Goal: Find specific page/section: Find specific page/section

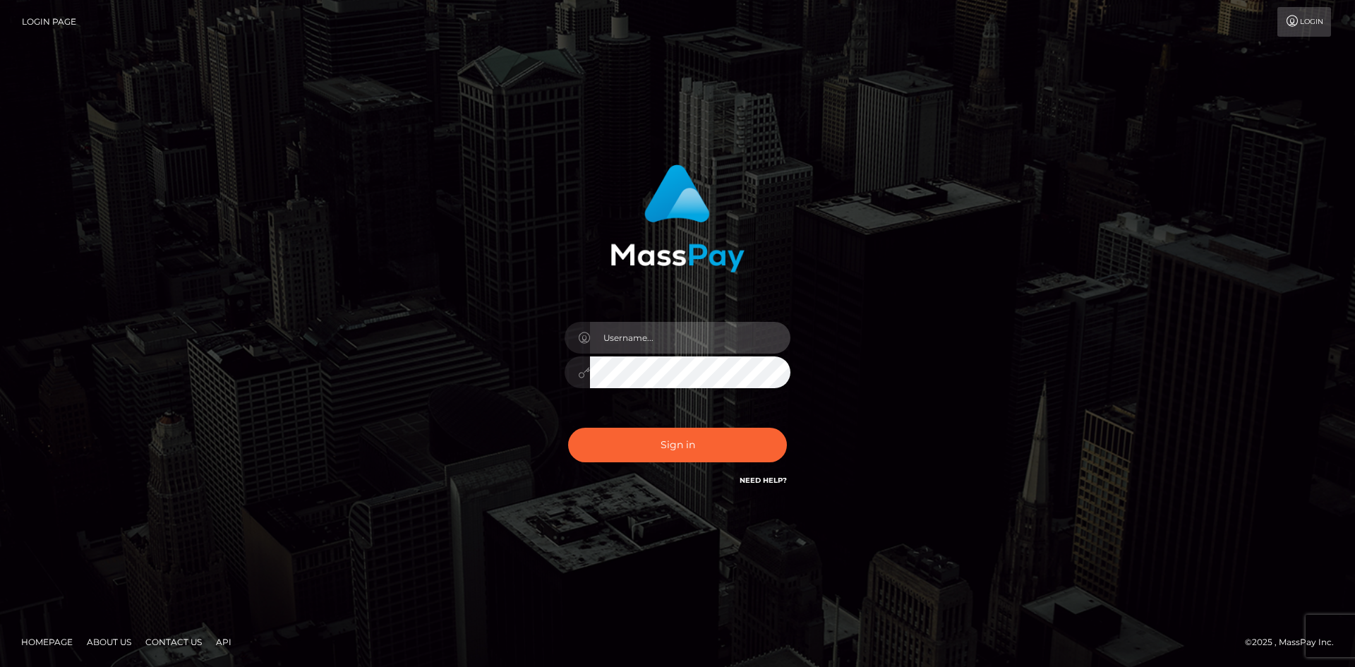
type input "[PERSON_NAME].[PERSON_NAME]"
click at [685, 337] on input "[PERSON_NAME].[PERSON_NAME]" at bounding box center [690, 338] width 200 height 32
click at [408, 314] on div "[PERSON_NAME].[PERSON_NAME] Sign in" at bounding box center [677, 333] width 805 height 359
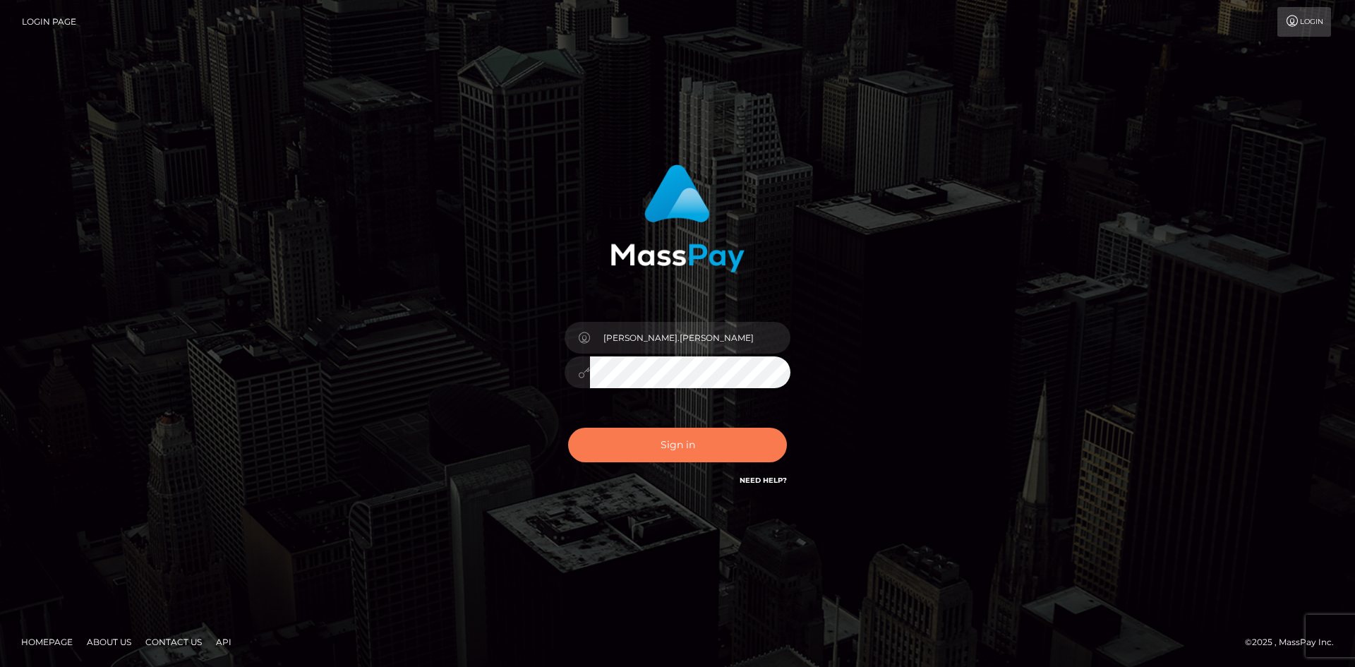
click at [610, 451] on button "Sign in" at bounding box center [677, 445] width 219 height 35
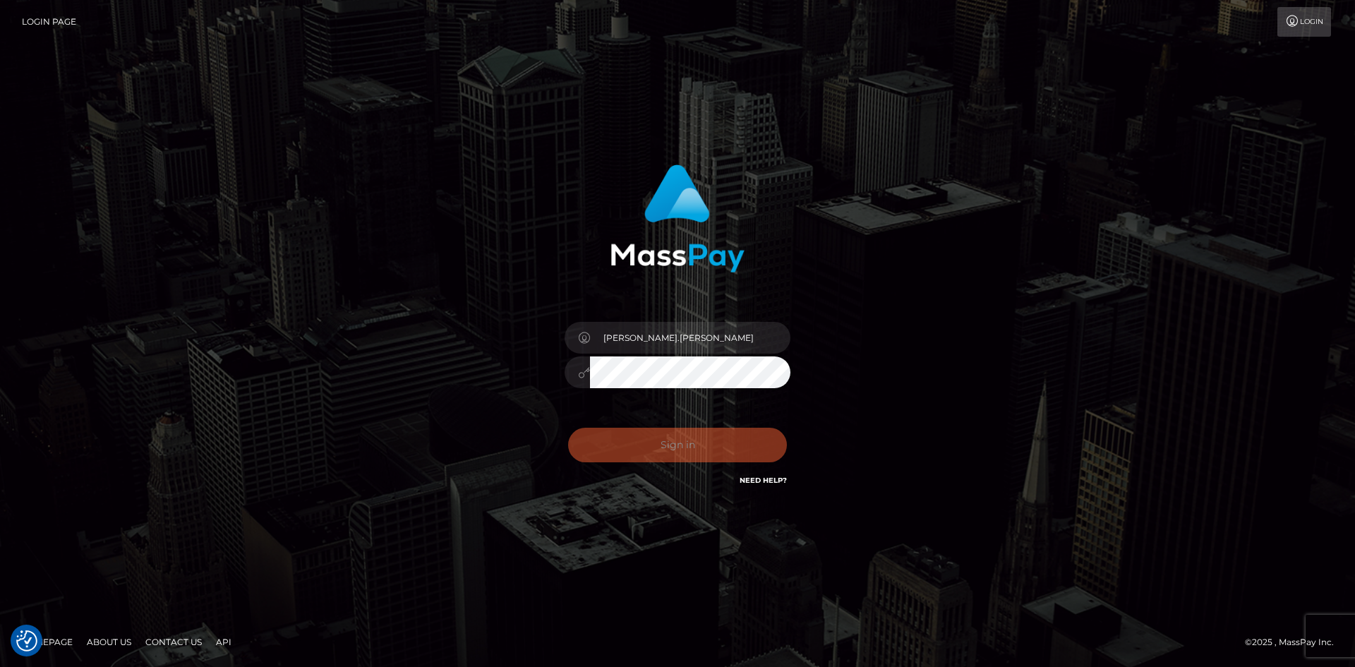
checkbox input "true"
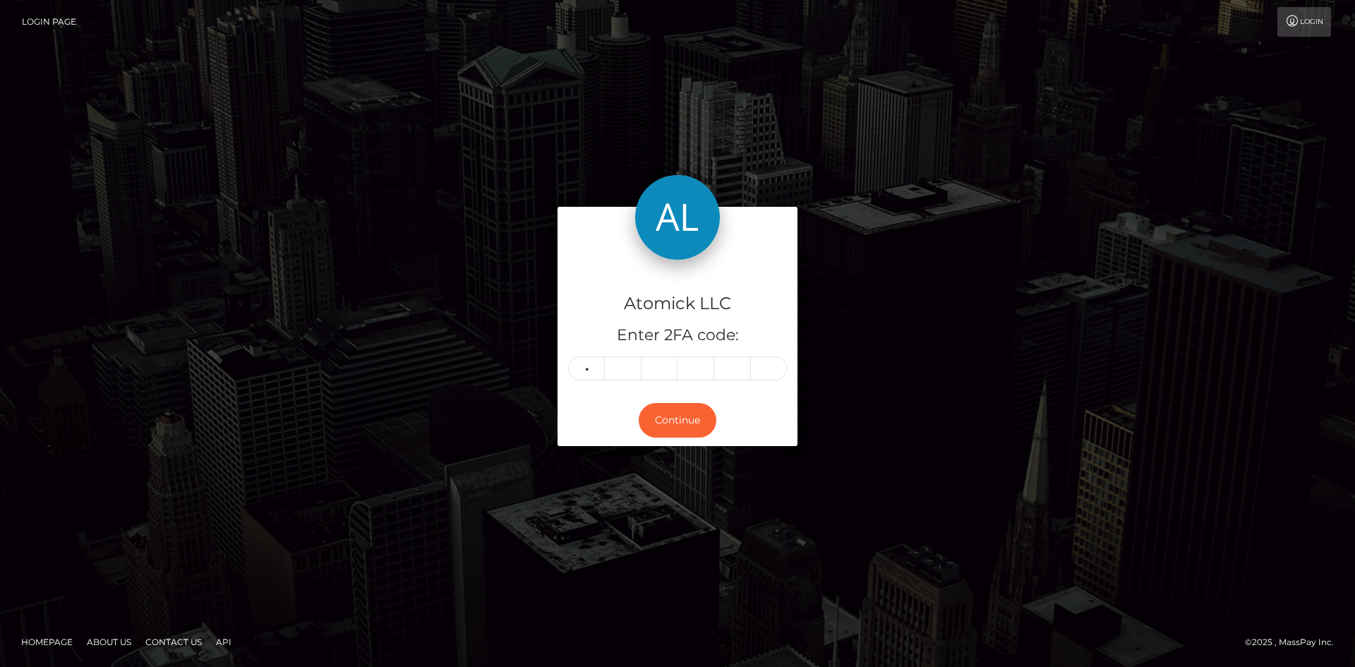
type input "2"
type input "9"
type input "5"
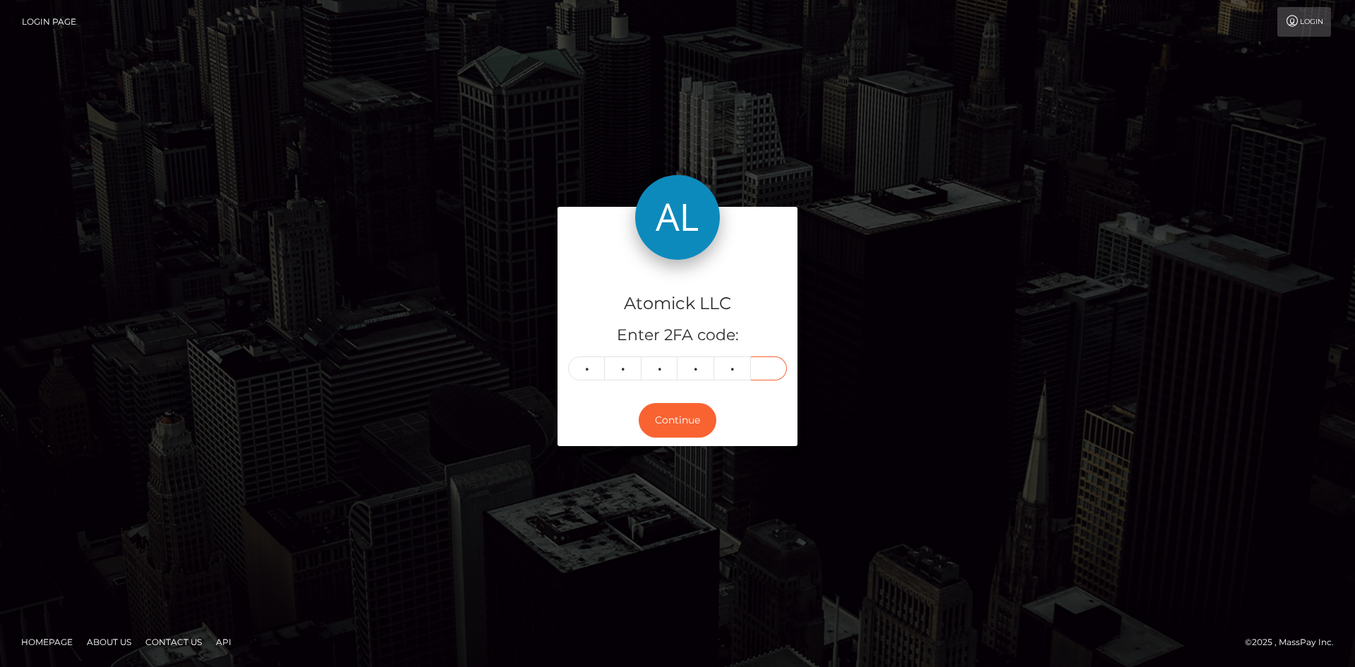
type input "7"
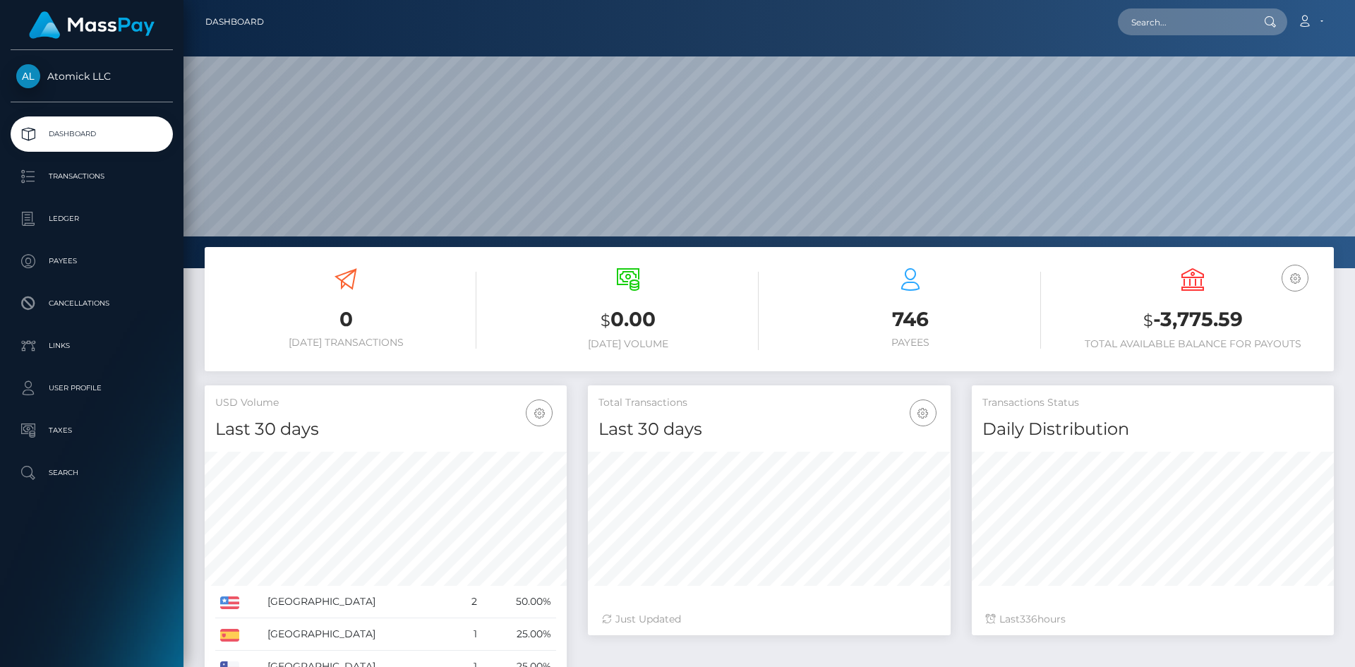
scroll to position [251, 363]
click at [1176, 16] on input "text" at bounding box center [1184, 21] width 133 height 27
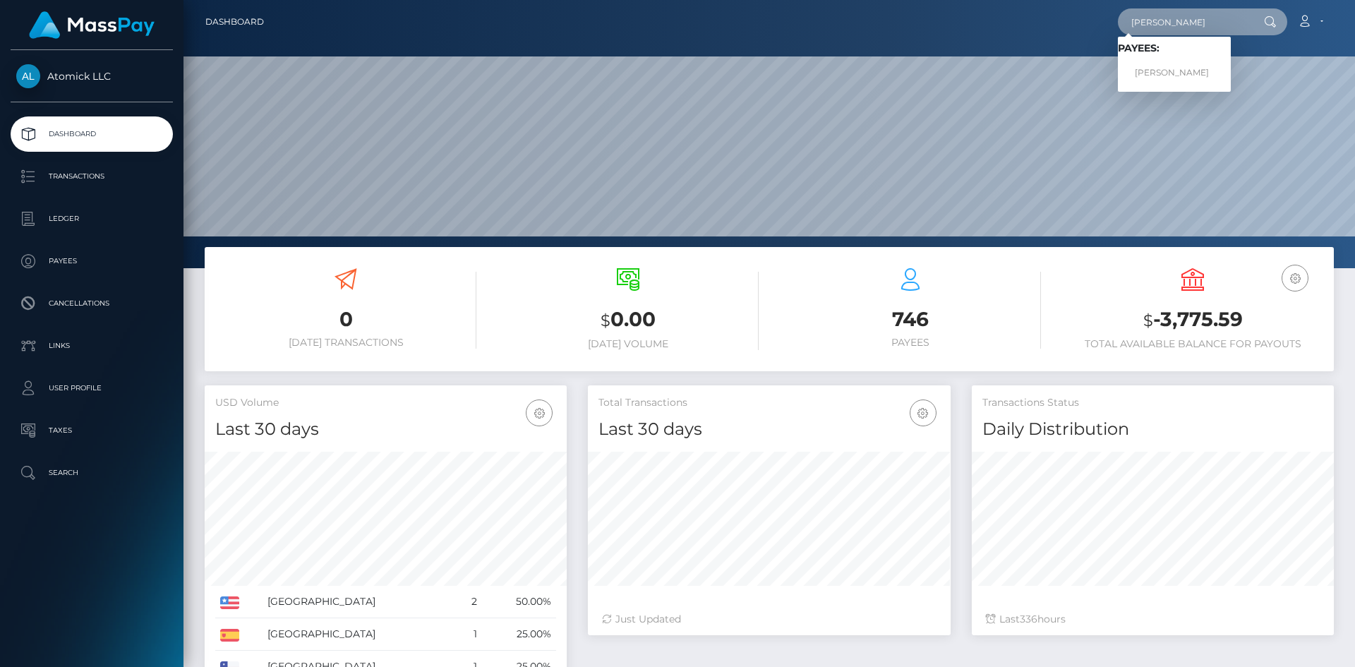
type input "heidy"
click at [1210, 77] on link "Heidy Garzon Marulanda" at bounding box center [1174, 73] width 113 height 26
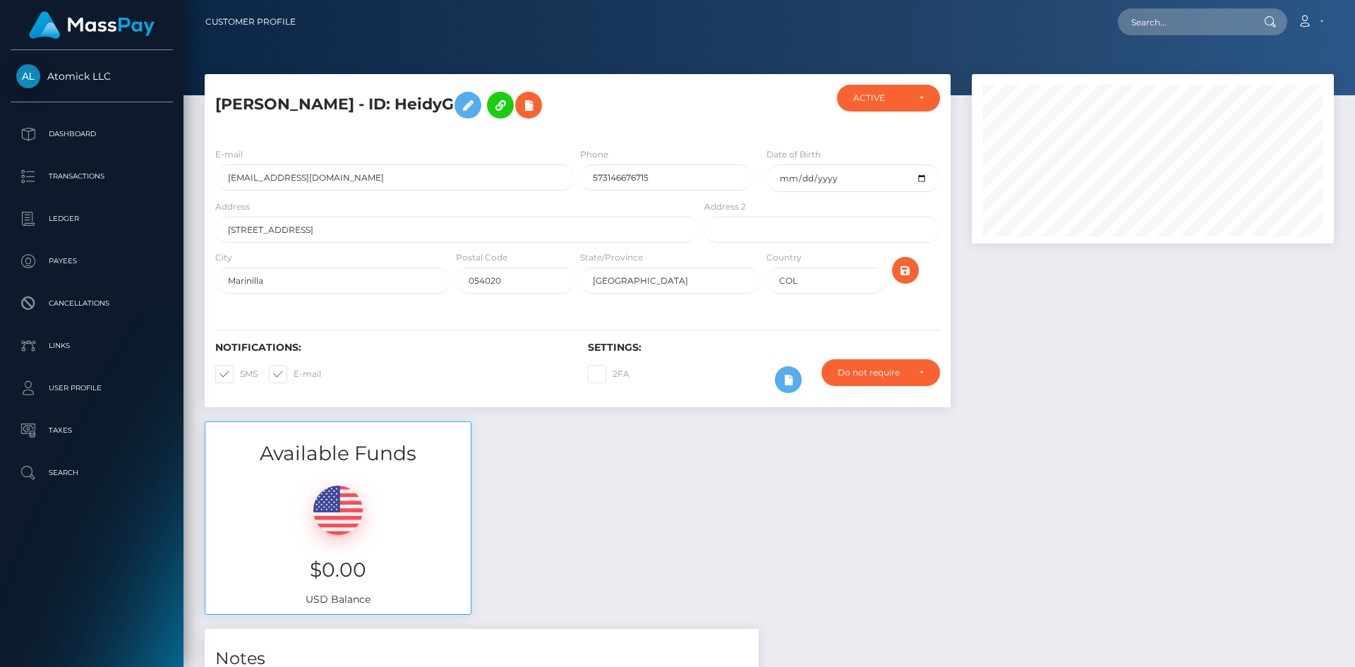
scroll to position [169, 363]
